Goal: Task Accomplishment & Management: Use online tool/utility

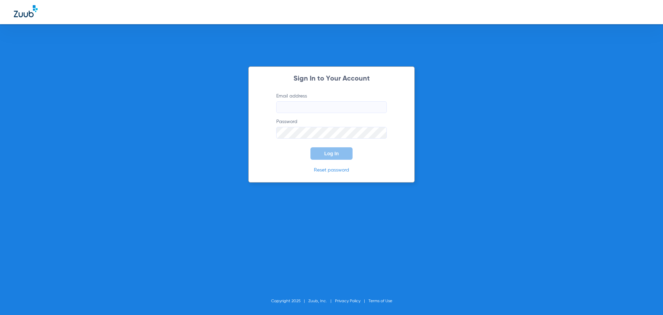
type input "[EMAIL_ADDRESS][DOMAIN_NAME]"
click at [333, 154] on span "Log In" at bounding box center [331, 154] width 15 height 6
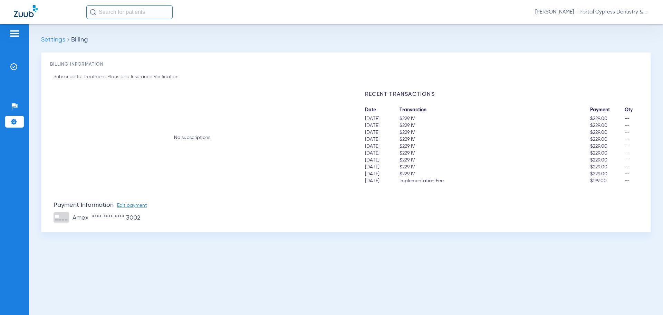
click at [29, 13] on img at bounding box center [26, 11] width 24 height 12
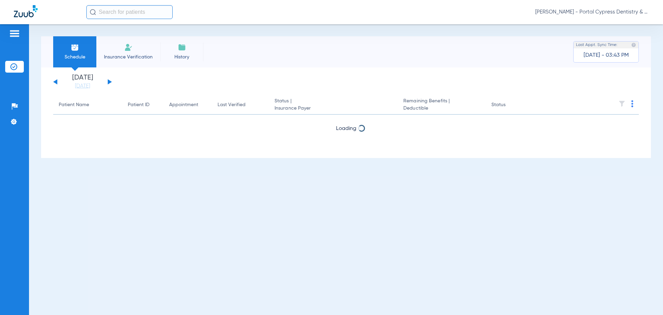
click at [109, 83] on button at bounding box center [110, 81] width 4 height 5
click at [58, 81] on div "Tuesday 06-17-2025 Wednesday 06-18-2025 Thursday 06-19-2025 Friday 06-20-2025 S…" at bounding box center [82, 81] width 59 height 15
click at [57, 80] on button at bounding box center [55, 81] width 4 height 5
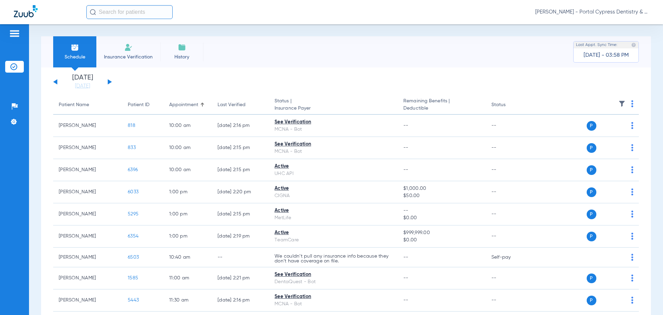
click at [108, 81] on button at bounding box center [110, 81] width 4 height 5
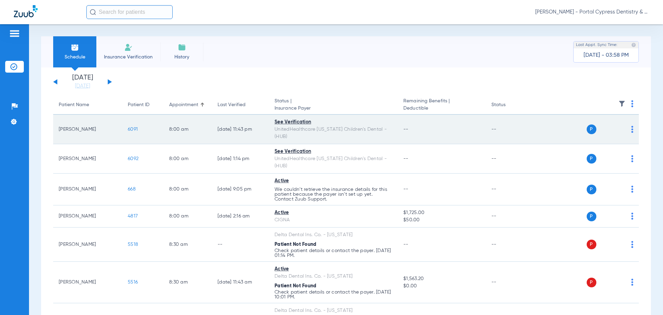
click at [134, 127] on span "6091" at bounding box center [133, 129] width 10 height 5
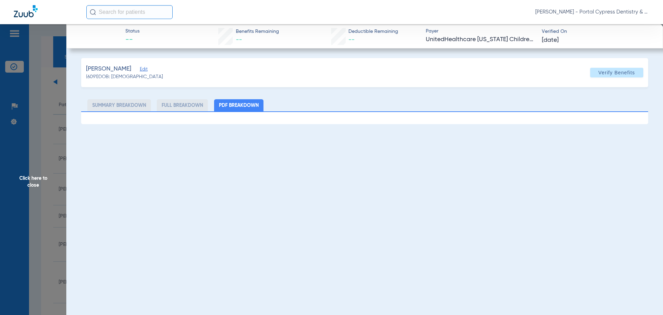
click at [35, 177] on span "Click here to close" at bounding box center [33, 181] width 66 height 315
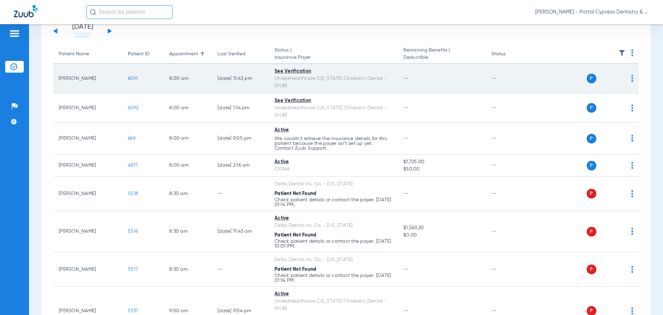
scroll to position [69, 0]
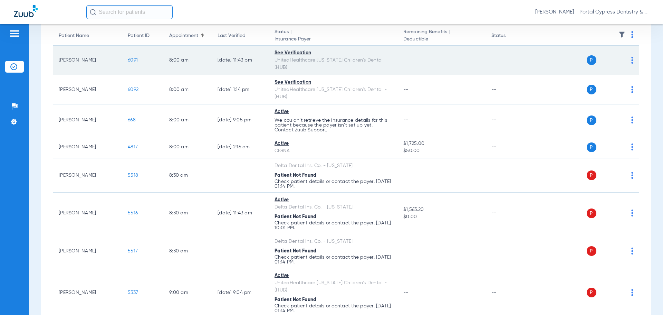
click at [136, 58] on span "6091" at bounding box center [133, 60] width 10 height 5
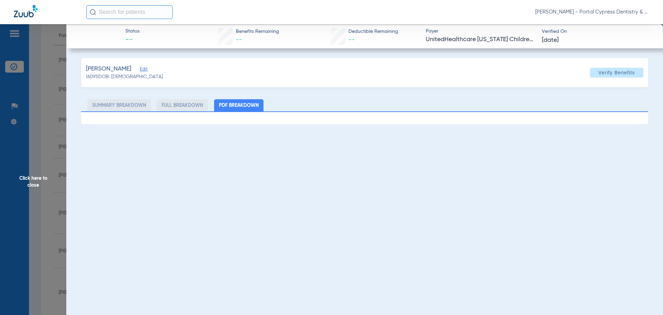
click at [247, 102] on li "PDF Breakdown" at bounding box center [238, 105] width 49 height 12
click at [167, 107] on li "Full Breakdown" at bounding box center [182, 105] width 51 height 12
click at [32, 185] on span "Click here to close" at bounding box center [33, 181] width 66 height 315
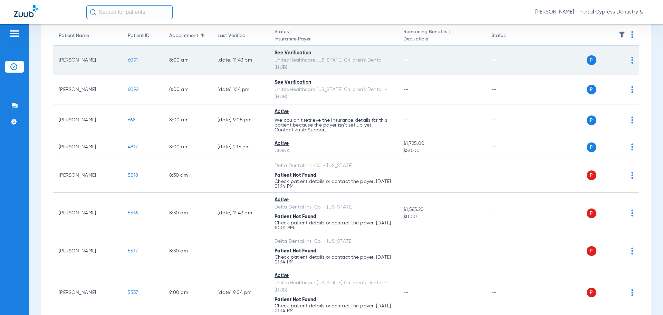
click at [131, 58] on span "6091" at bounding box center [133, 60] width 10 height 5
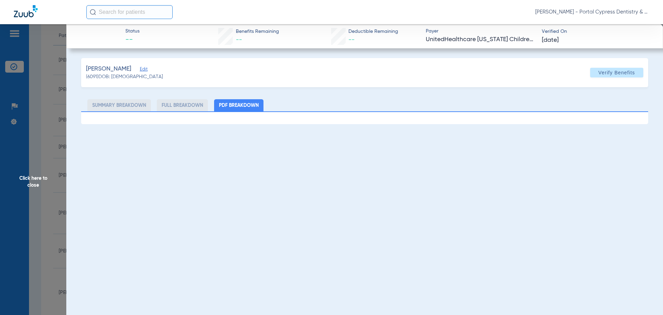
click at [28, 187] on span "Click here to close" at bounding box center [33, 181] width 66 height 315
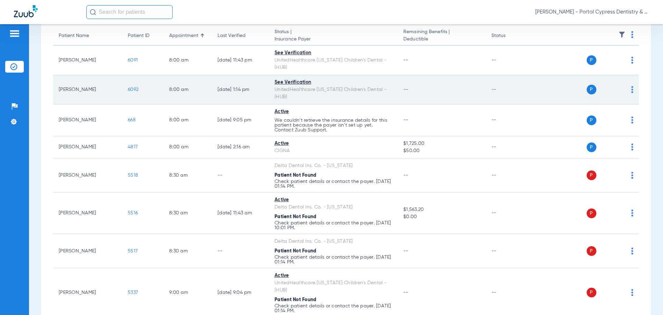
click at [133, 87] on span "6092" at bounding box center [133, 89] width 11 height 5
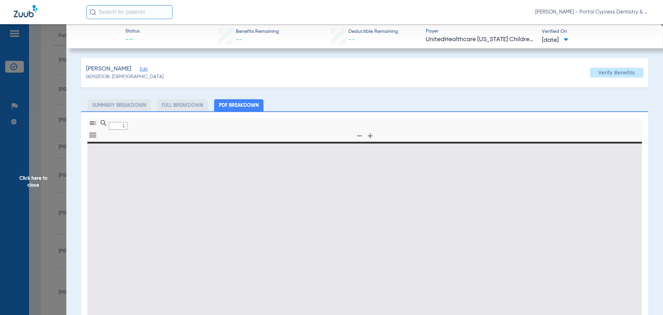
type input "0"
select select "page-width"
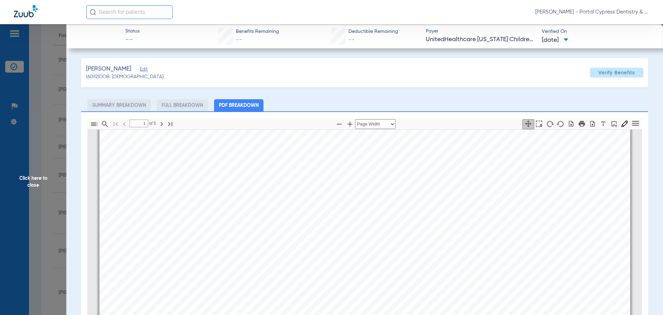
scroll to position [245, 0]
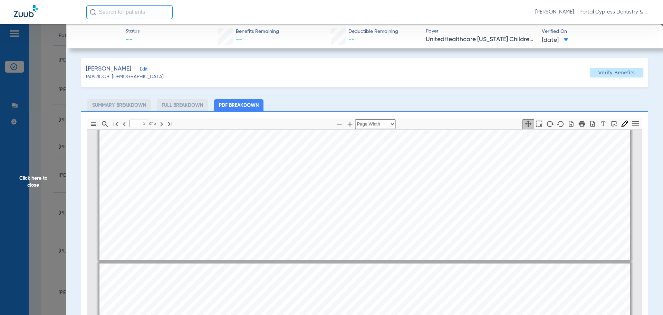
type input "4"
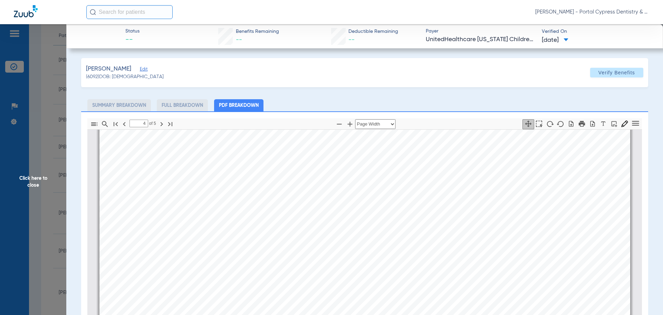
scroll to position [2386, 0]
click at [23, 185] on span "Click here to close" at bounding box center [33, 181] width 66 height 315
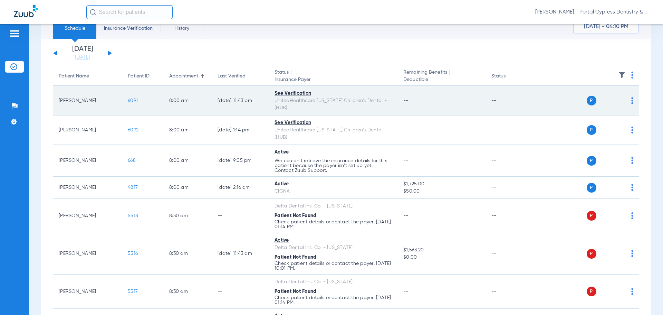
scroll to position [0, 0]
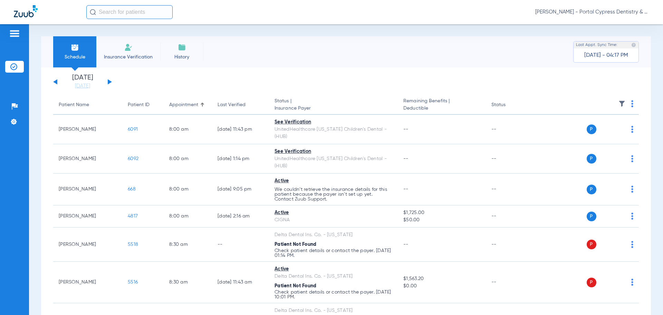
click at [629, 102] on th at bounding box center [586, 104] width 107 height 19
click at [631, 103] on img at bounding box center [632, 103] width 2 height 7
click at [604, 131] on span "Verify All" at bounding box center [601, 130] width 41 height 5
